Goal: Transaction & Acquisition: Book appointment/travel/reservation

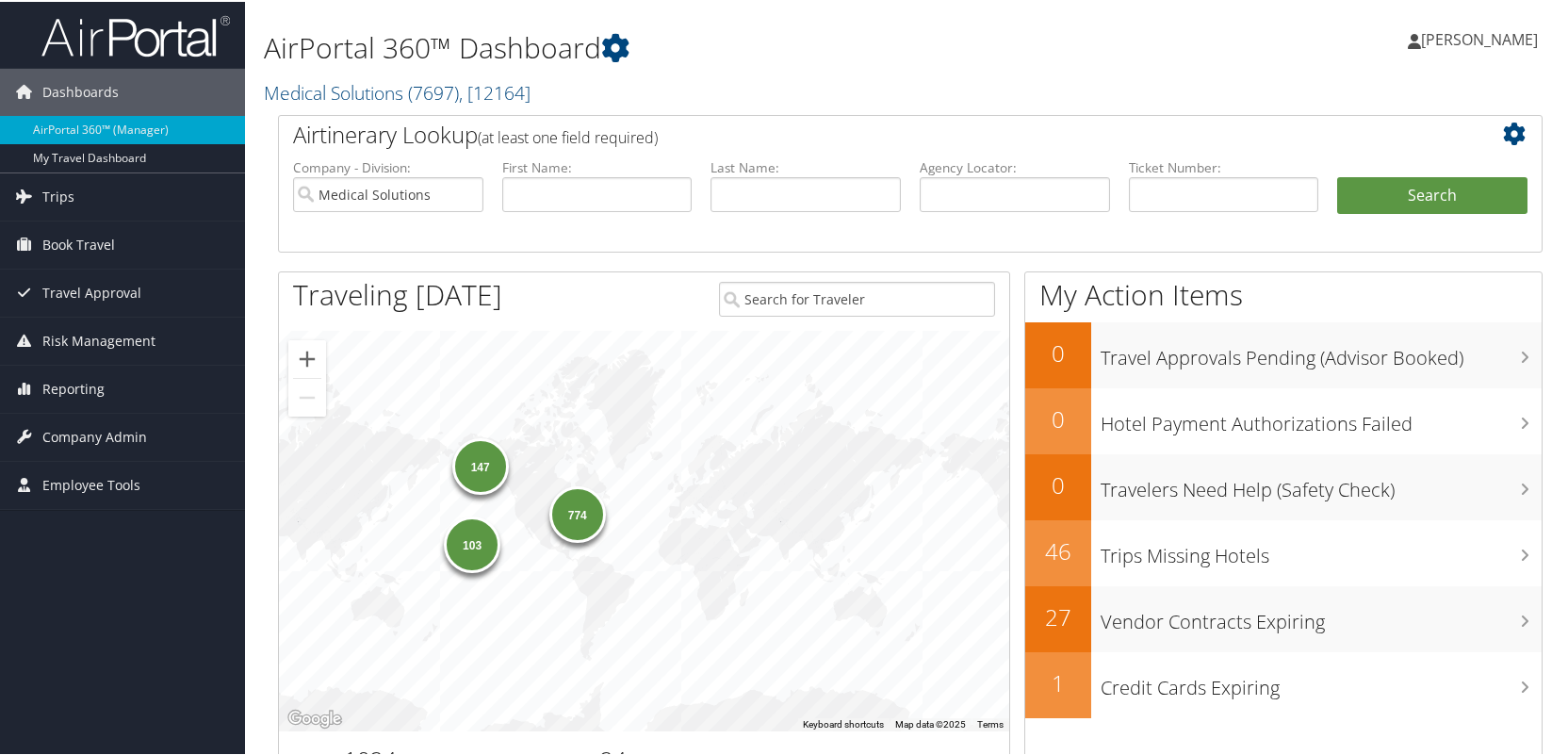
click at [105, 239] on span "Book Travel" at bounding box center [79, 243] width 73 height 47
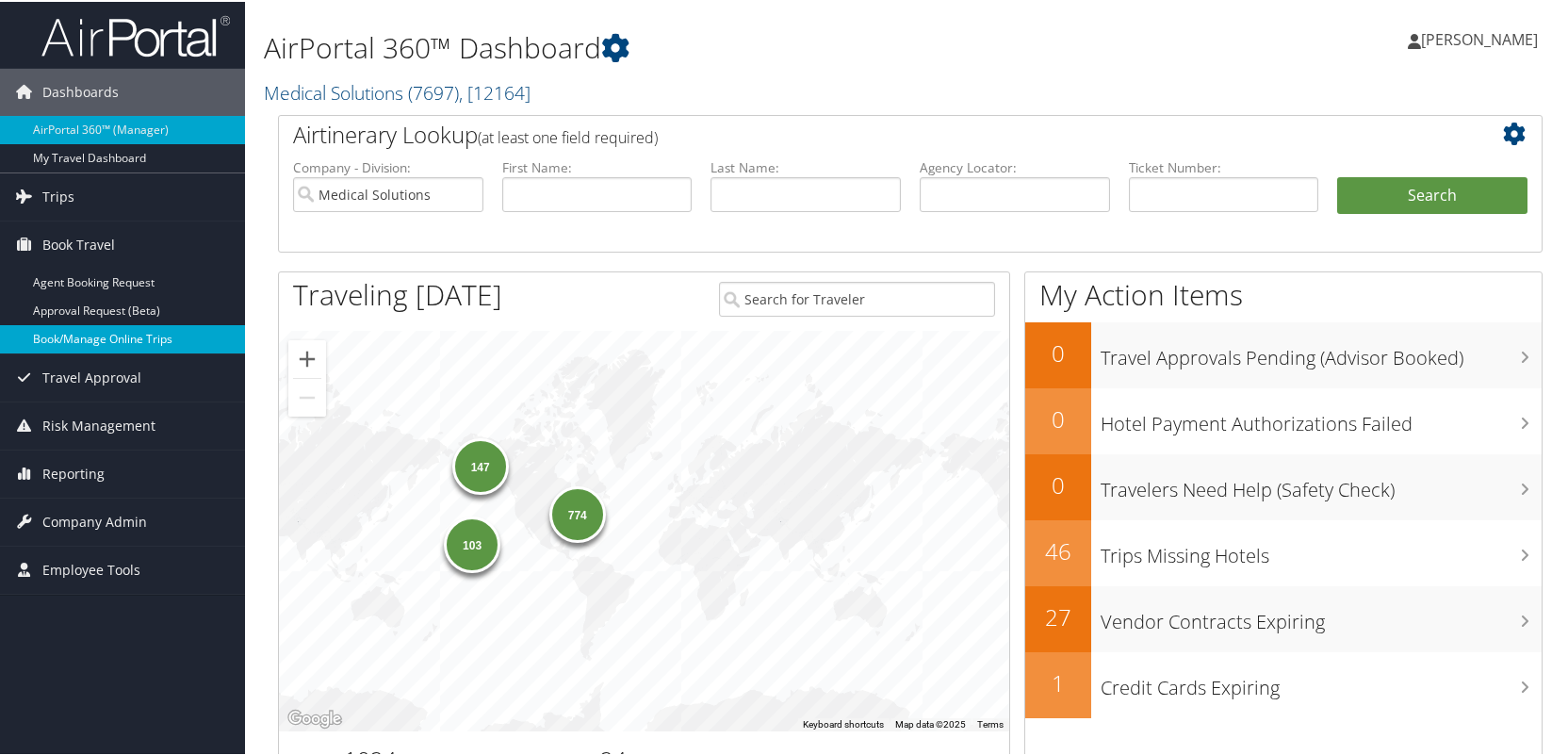
click at [86, 338] on link "Book/Manage Online Trips" at bounding box center [122, 337] width 245 height 28
click at [86, 328] on link "Book/Manage Online Trips" at bounding box center [122, 337] width 245 height 28
drag, startPoint x: 80, startPoint y: 652, endPoint x: 87, endPoint y: 661, distance: 11.4
click at [81, 341] on link "Book/Manage Online Trips" at bounding box center [122, 337] width 245 height 28
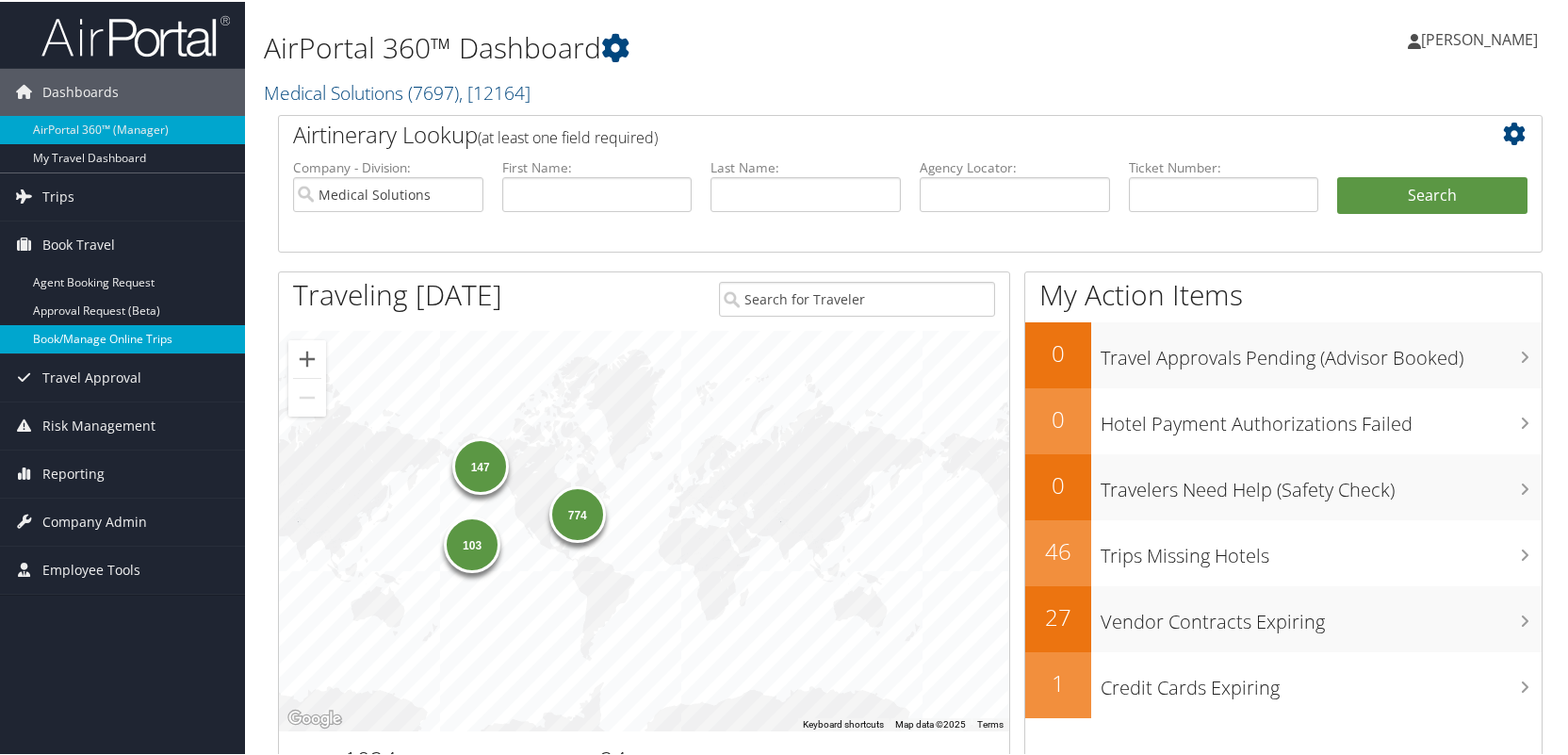
click at [95, 333] on link "Book/Manage Online Trips" at bounding box center [122, 337] width 245 height 28
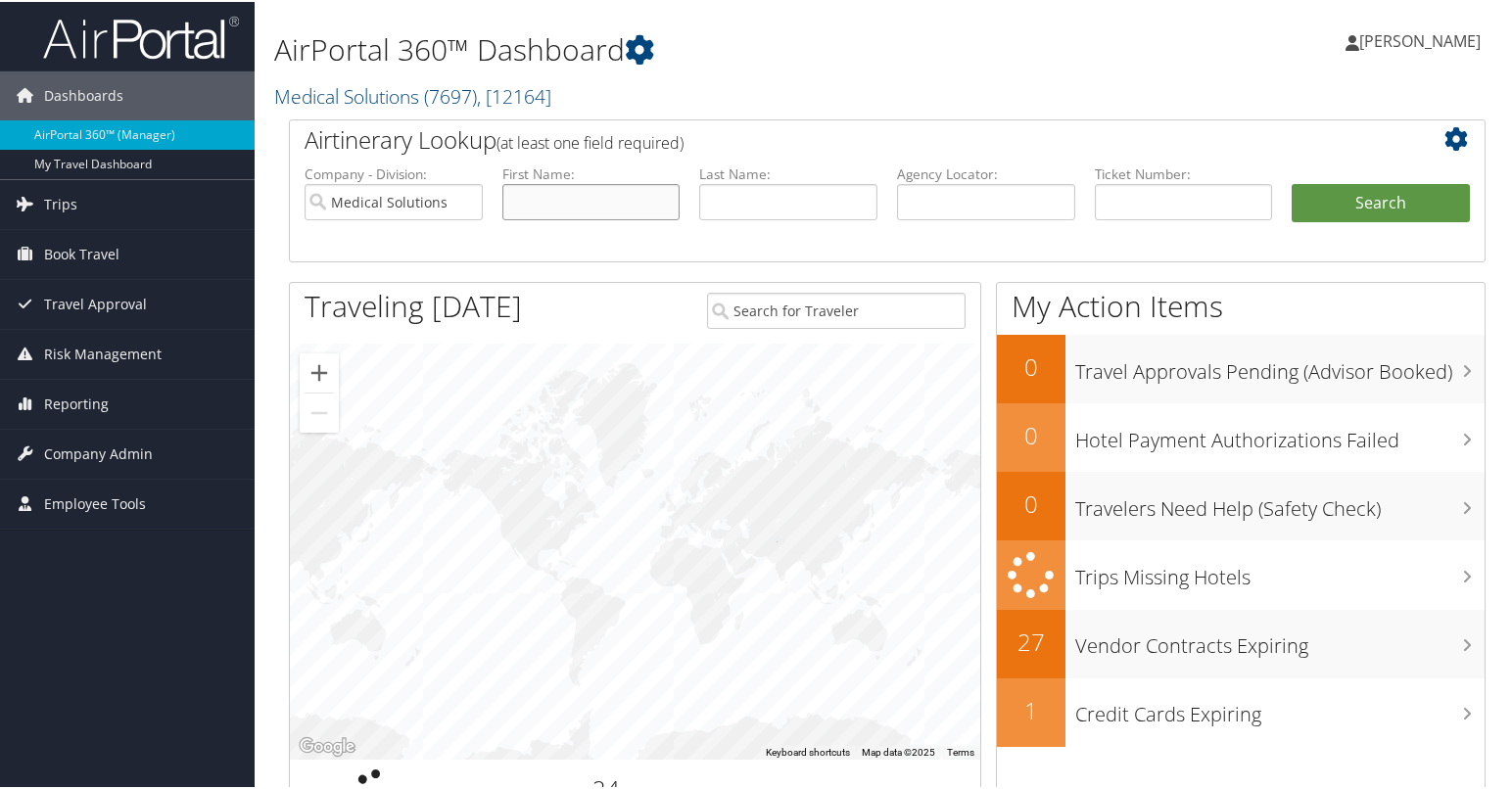
click at [535, 197] on input "text" at bounding box center [591, 200] width 178 height 36
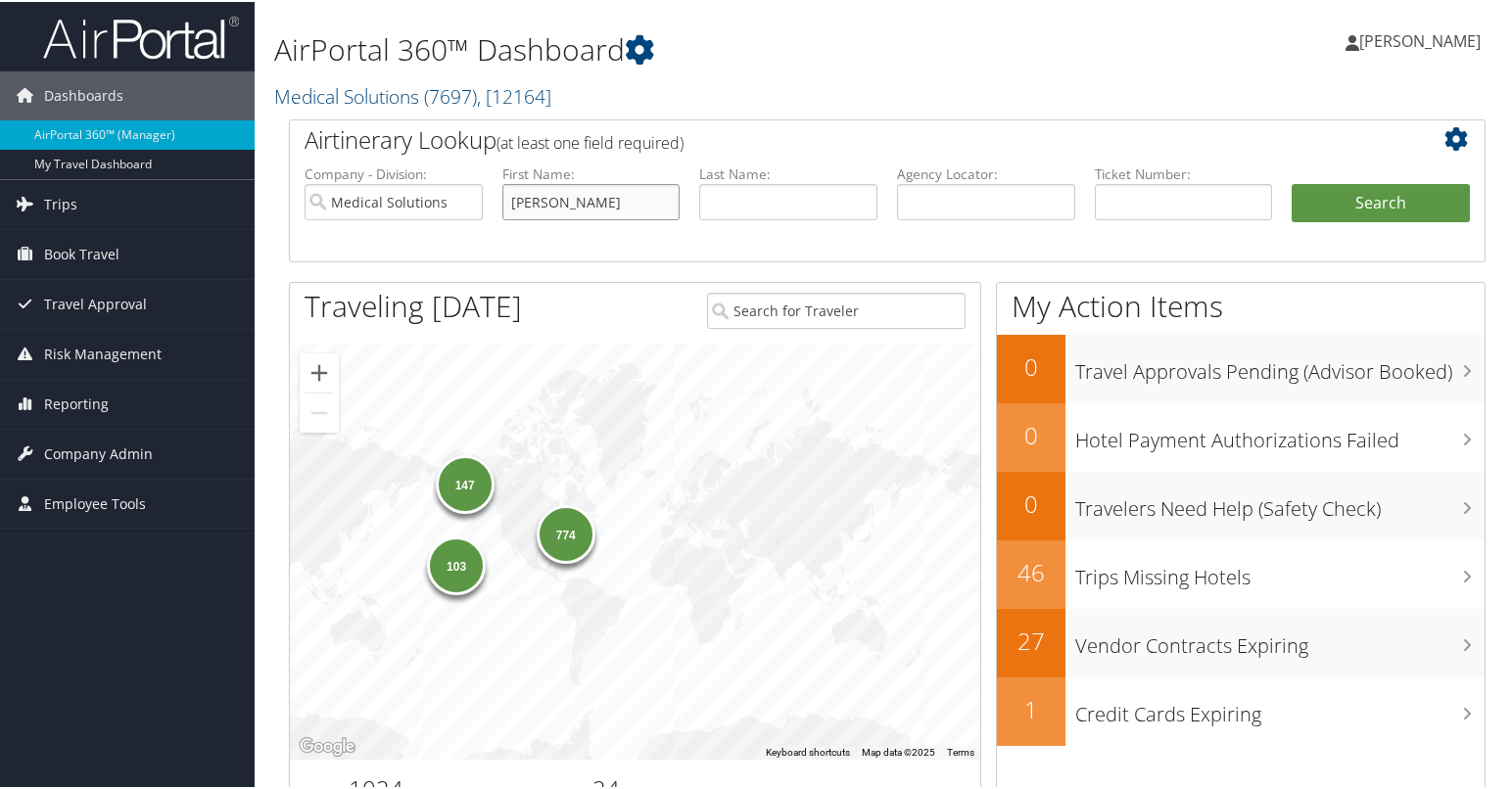
type input "[PERSON_NAME]"
click at [1378, 191] on button "Search" at bounding box center [1380, 201] width 178 height 39
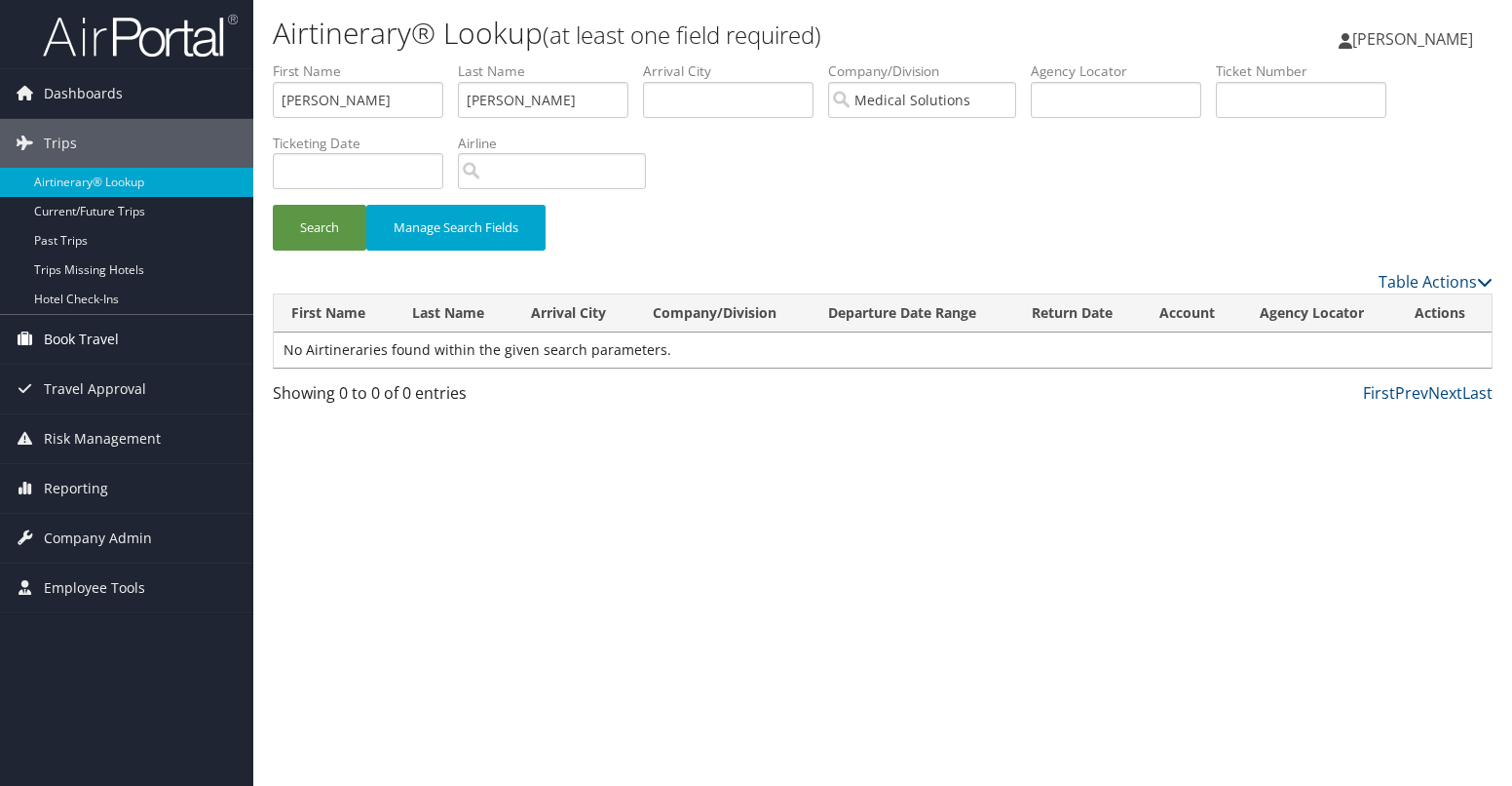
drag, startPoint x: 86, startPoint y: 330, endPoint x: 88, endPoint y: 340, distance: 10.2
click at [86, 330] on span "Book Travel" at bounding box center [81, 338] width 75 height 49
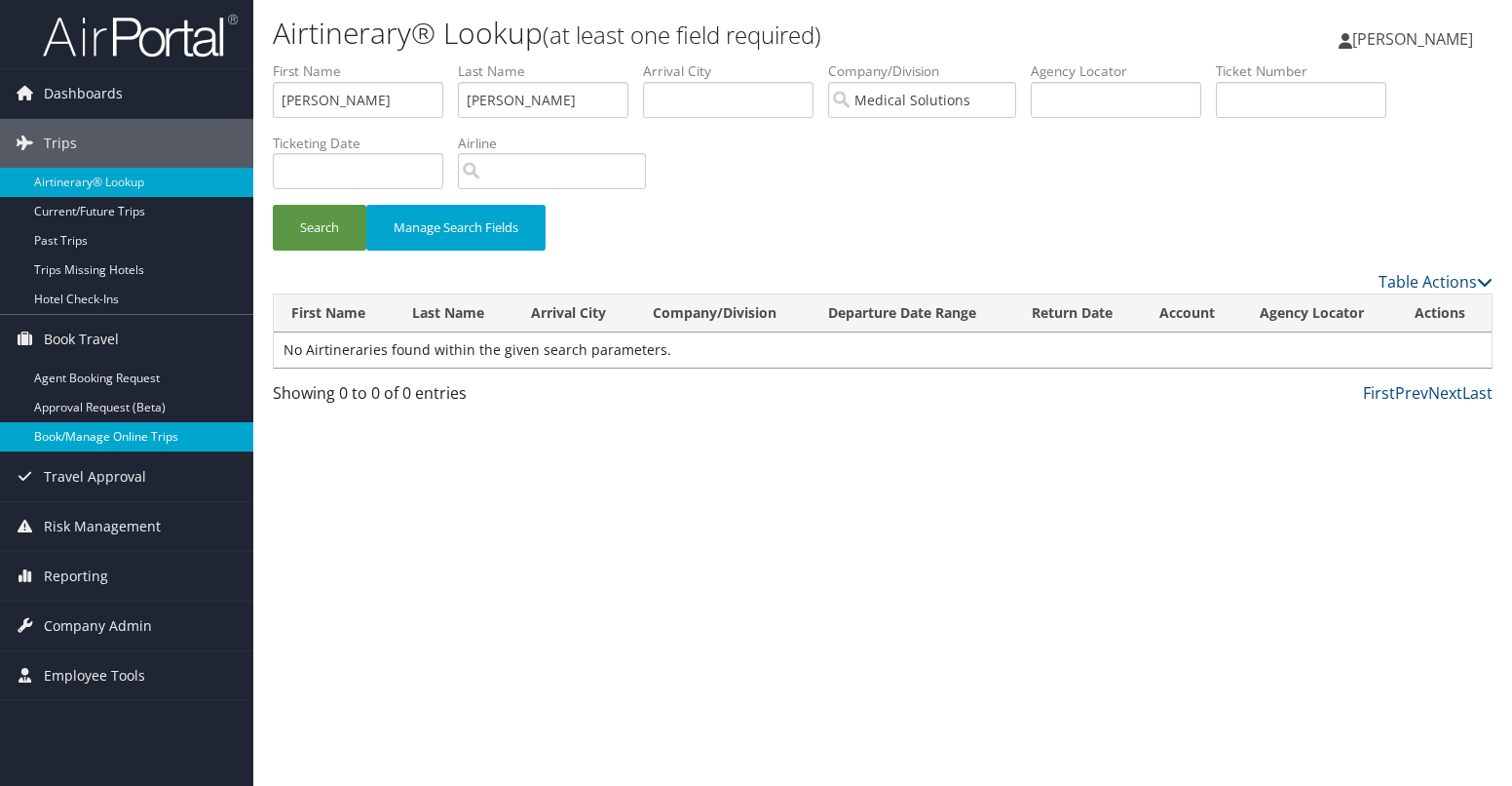
click at [82, 437] on link "Book/Manage Online Trips" at bounding box center [126, 436] width 253 height 29
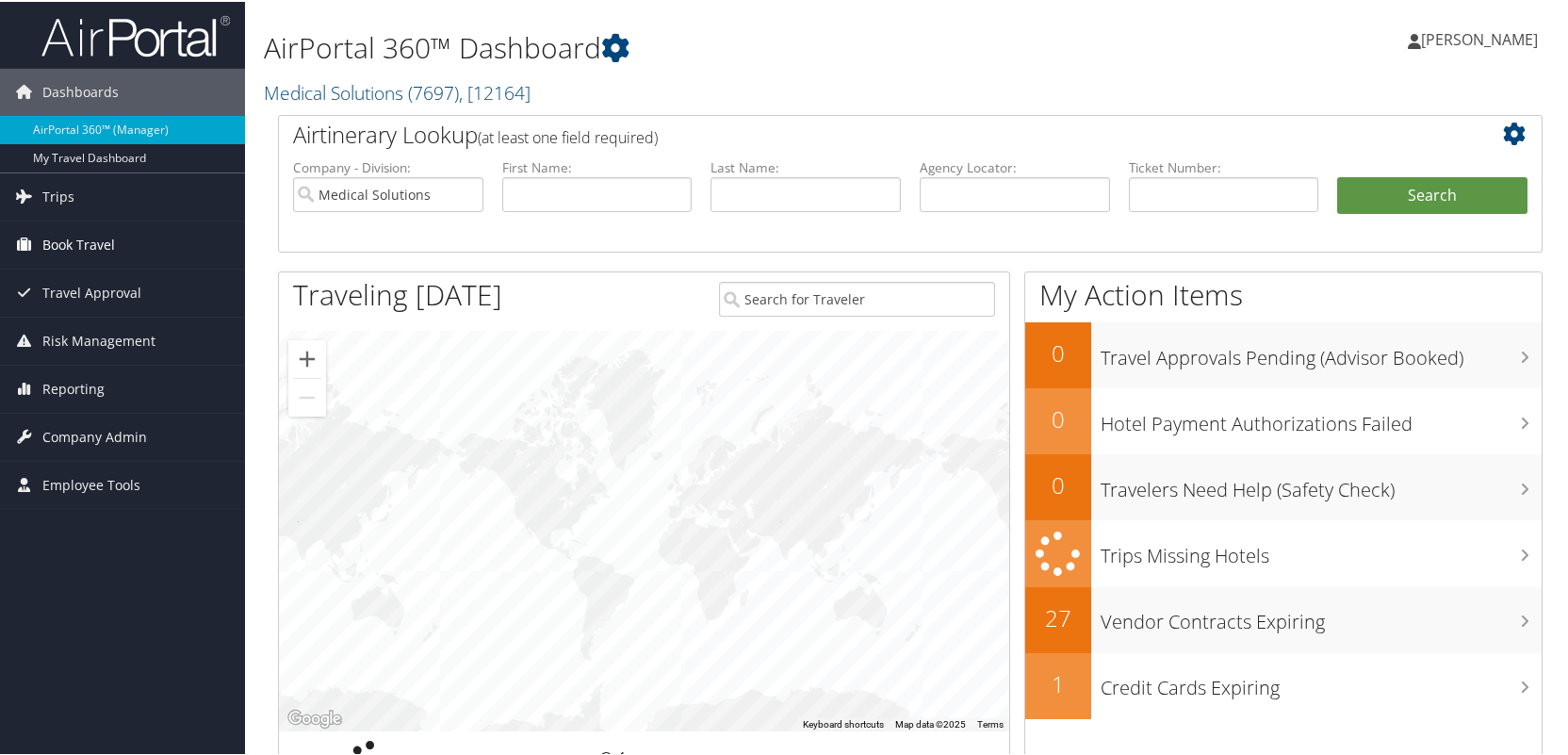
click at [54, 241] on span "Book Travel" at bounding box center [79, 243] width 73 height 47
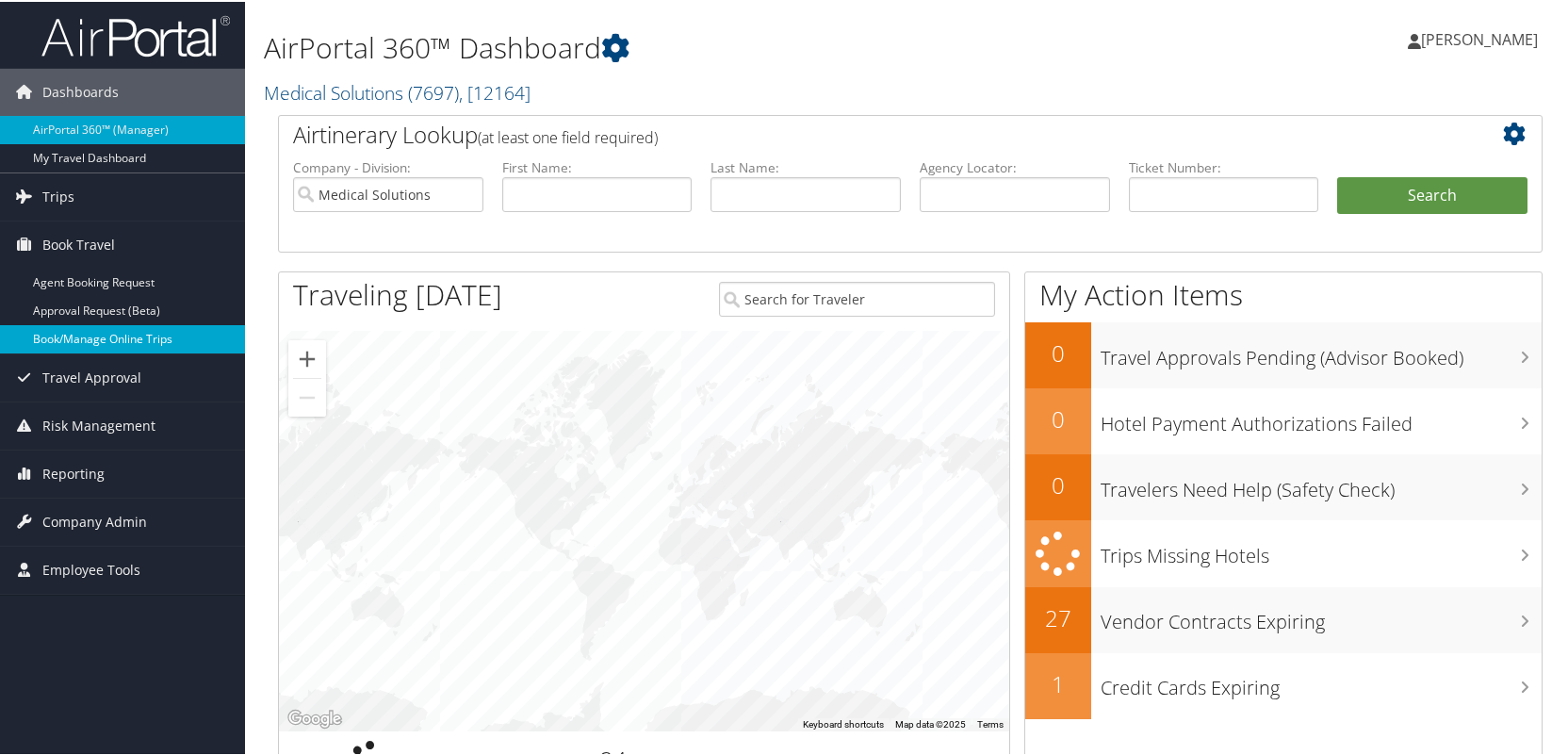
click at [69, 336] on link "Book/Manage Online Trips" at bounding box center [122, 337] width 245 height 28
